Goal: Information Seeking & Learning: Check status

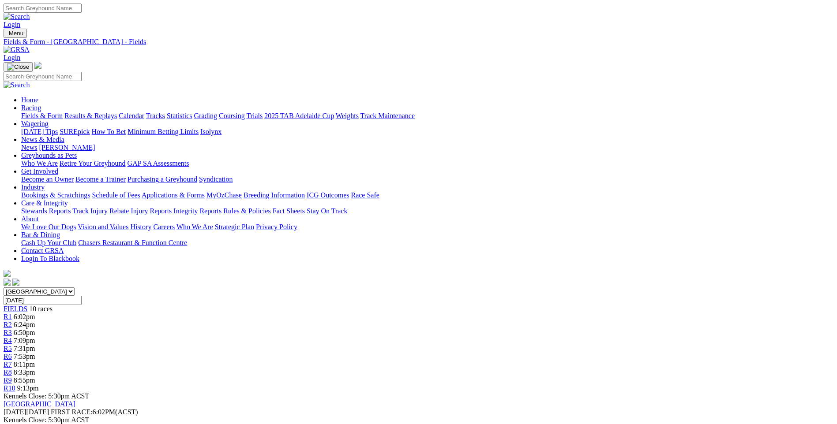
click at [63, 112] on link "Fields & Form" at bounding box center [41, 116] width 41 height 8
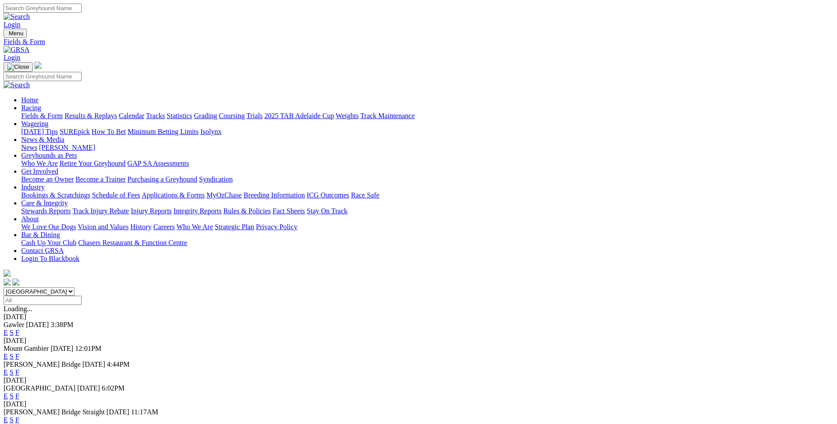
click at [19, 329] on link "F" at bounding box center [17, 333] width 4 height 8
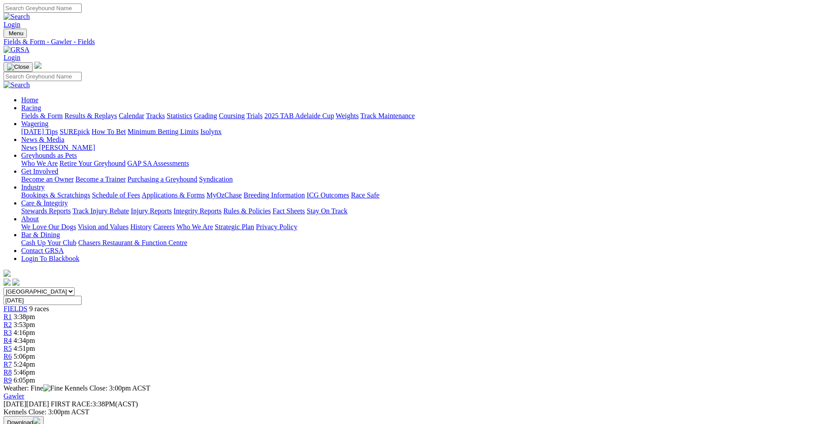
click at [117, 112] on link "Results & Replays" at bounding box center [90, 116] width 53 height 8
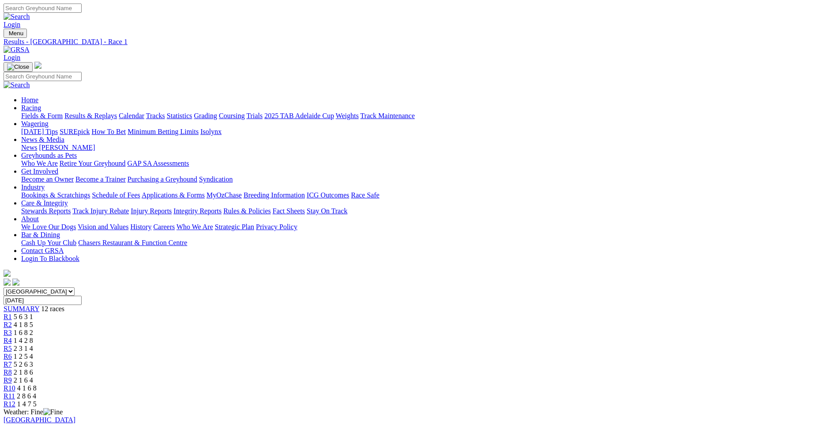
click at [33, 321] on span "4 1 8 5" at bounding box center [23, 325] width 19 height 8
click at [33, 329] on span "1 6 8 2" at bounding box center [23, 333] width 19 height 8
click at [33, 337] on span "1 4 2 8" at bounding box center [23, 341] width 19 height 8
click at [33, 345] on span "2 3 1 4" at bounding box center [23, 349] width 19 height 8
click at [422, 353] on div "R6 1 2 5 4" at bounding box center [419, 357] width 830 height 8
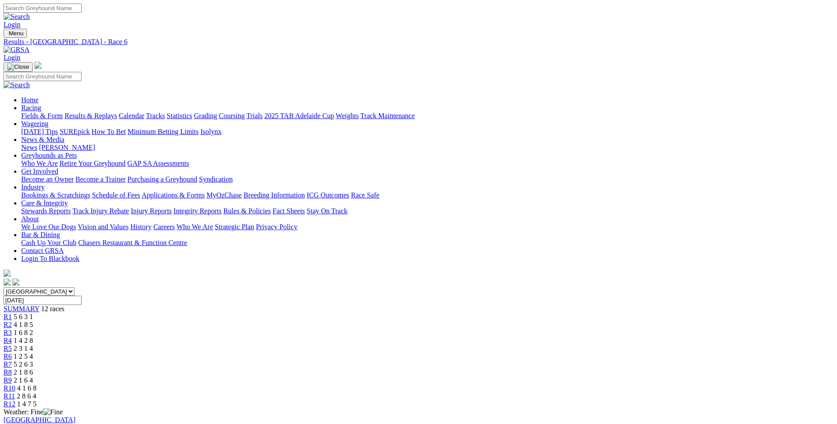
click at [458, 361] on div "R7 5 2 6 3" at bounding box center [419, 365] width 830 height 8
click at [517, 369] on div "R8 2 1 8 6" at bounding box center [419, 373] width 830 height 8
click at [549, 377] on div "R9 2 1 6 4" at bounding box center [419, 381] width 830 height 8
click at [37, 385] on span "4 1 6 8" at bounding box center [26, 389] width 19 height 8
click at [36, 393] on span "2 8 6 4" at bounding box center [26, 397] width 19 height 8
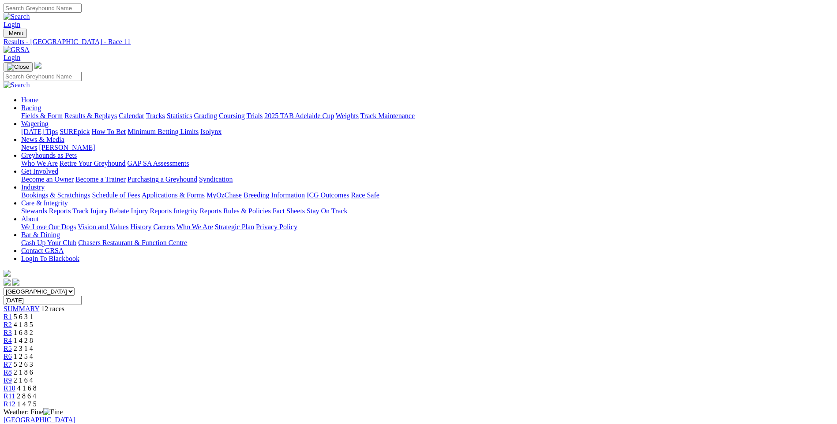
click at [37, 401] on span "1 4 7 5" at bounding box center [26, 405] width 19 height 8
